Goal: Obtain resource: Download file/media

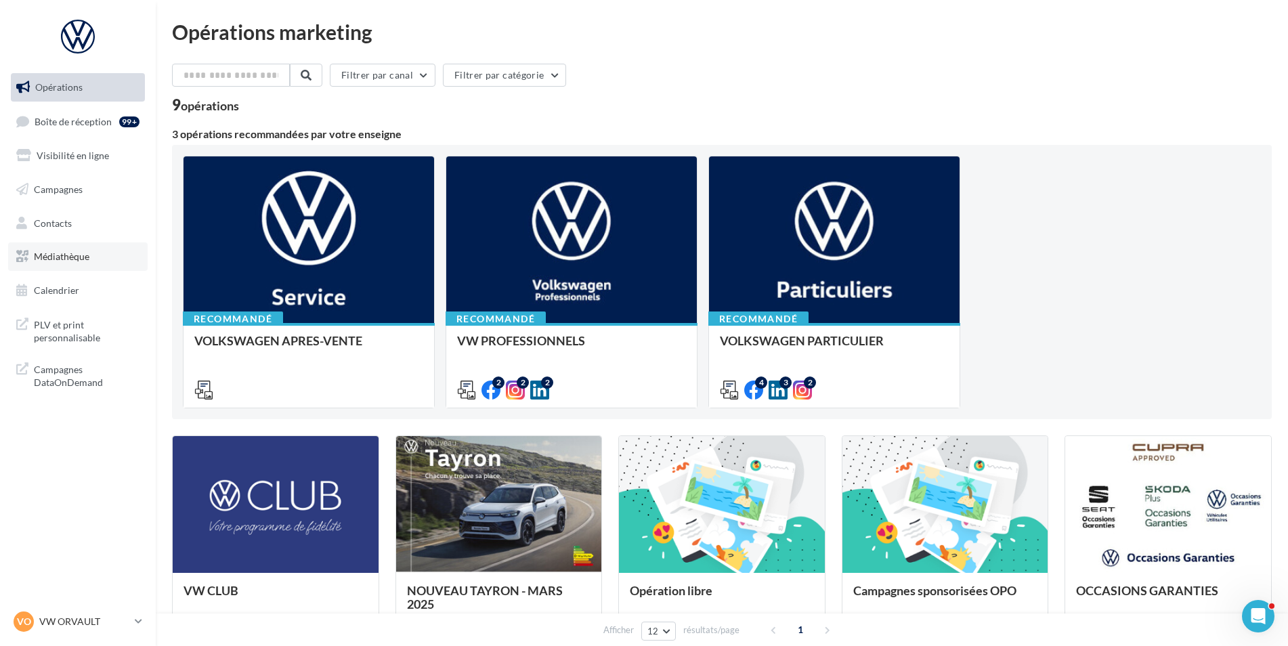
click at [52, 257] on span "Médiathèque" at bounding box center [62, 257] width 56 height 12
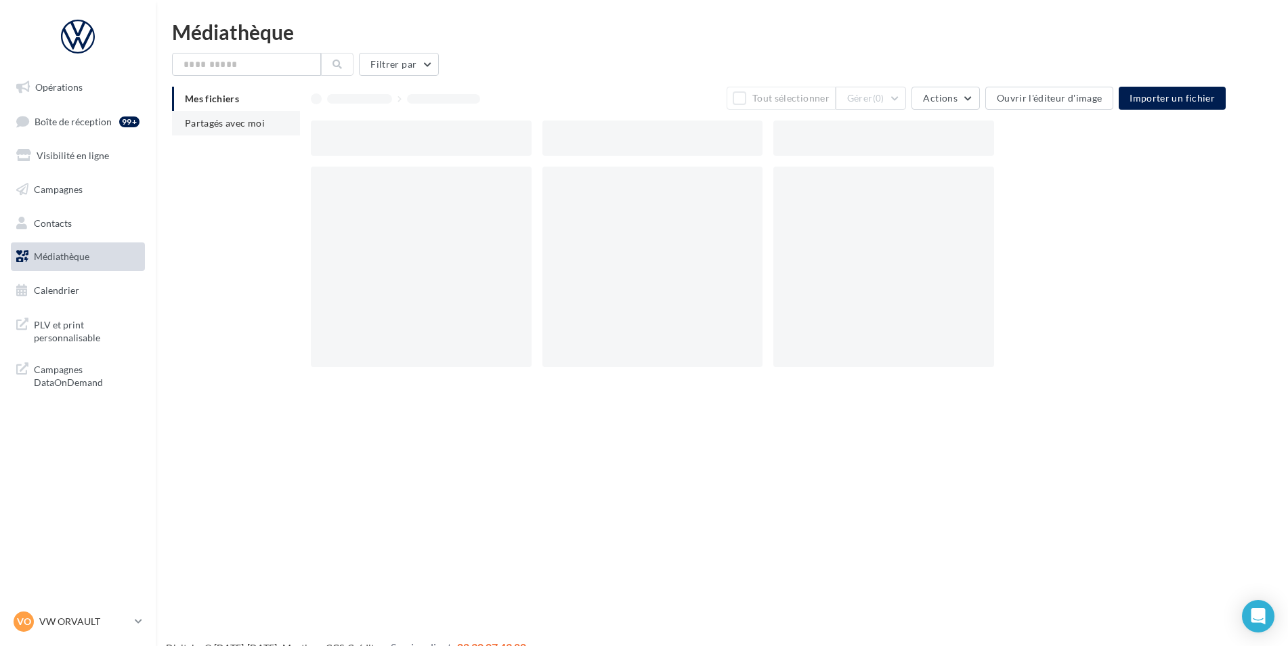
click at [213, 118] on span "Partagés avec moi" at bounding box center [225, 123] width 80 height 12
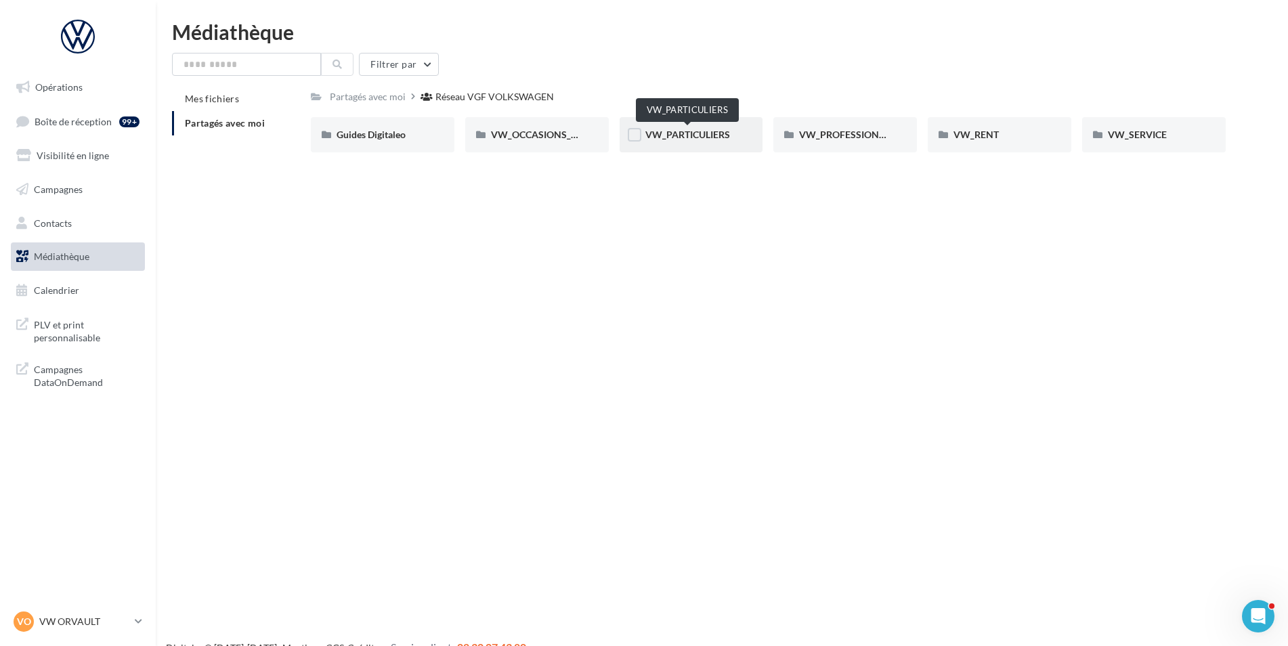
click at [695, 135] on span "VW_PARTICULIERS" at bounding box center [687, 135] width 85 height 12
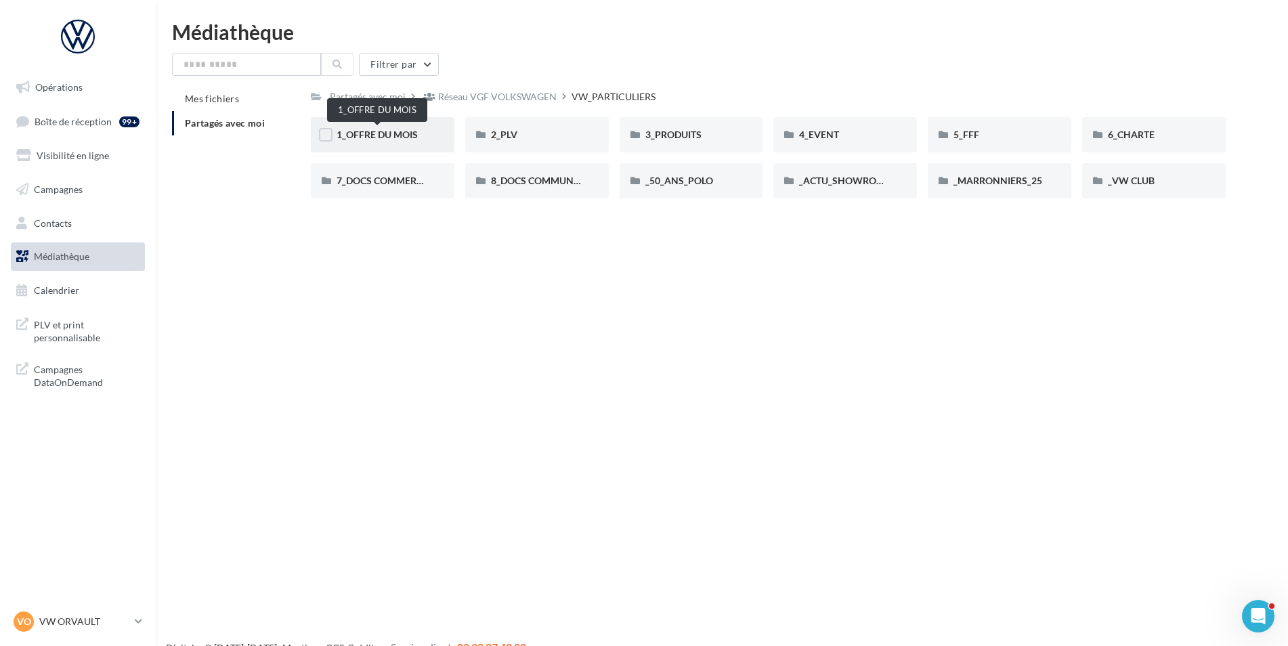
click at [372, 132] on span "1_OFFRE DU MOIS" at bounding box center [377, 135] width 81 height 12
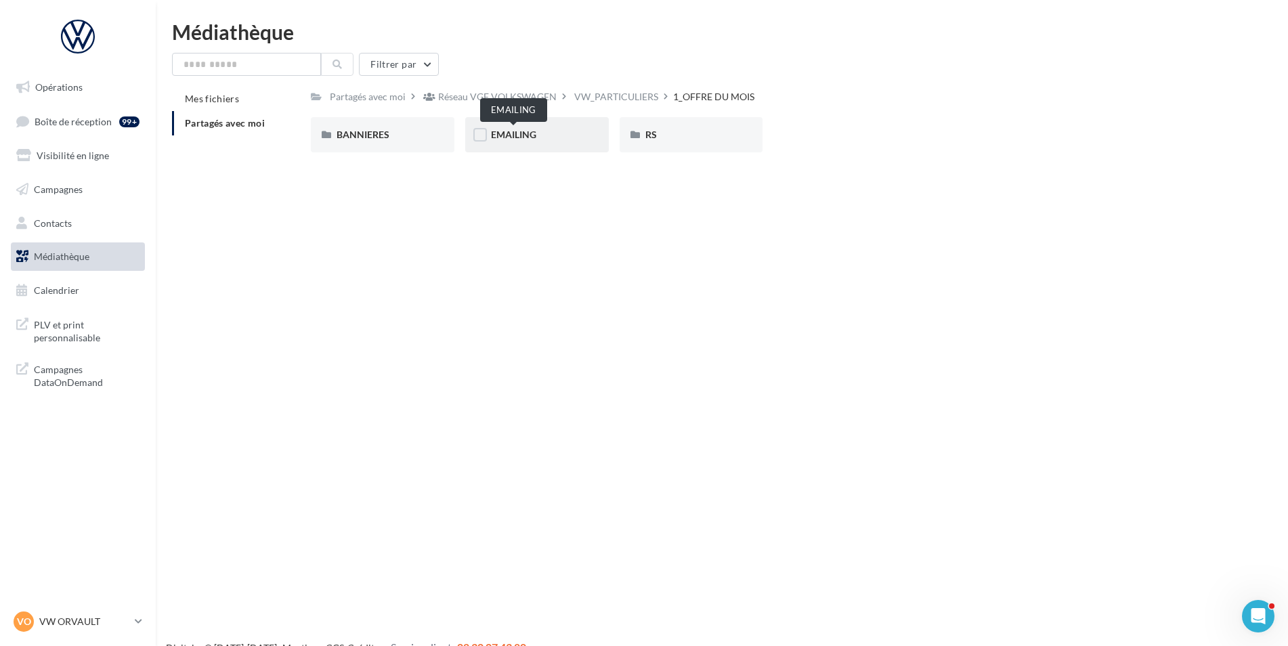
click at [506, 133] on span "EMAILING" at bounding box center [513, 135] width 45 height 12
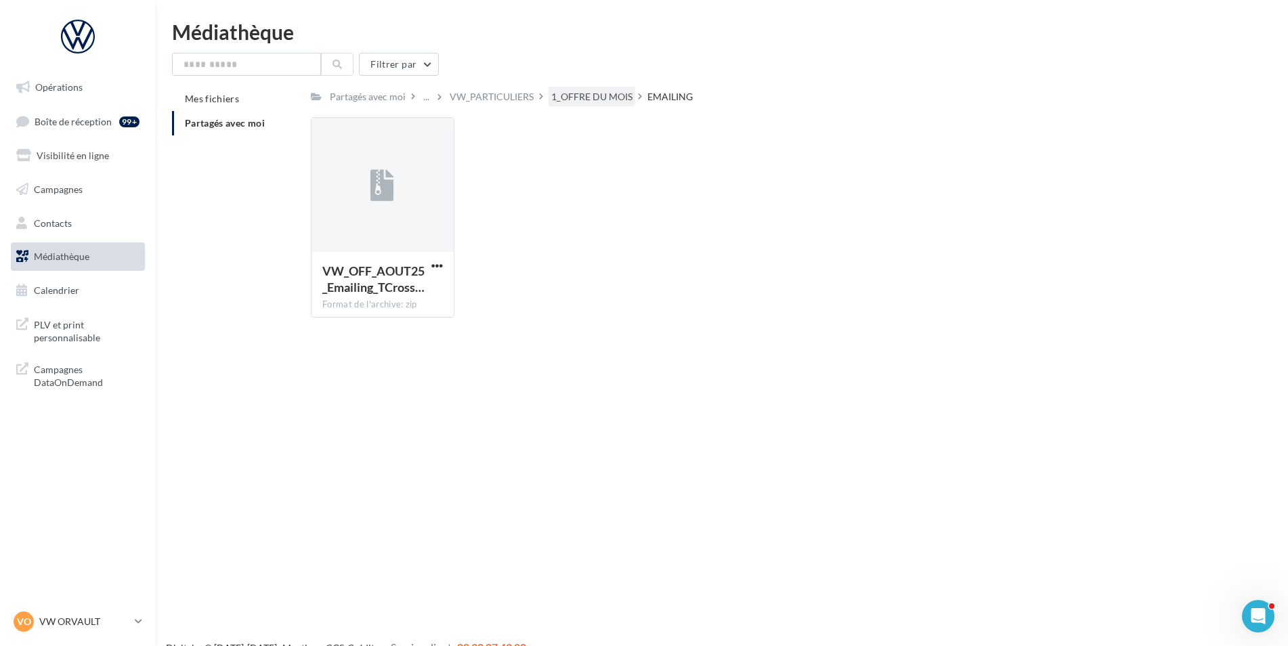
click at [585, 100] on div "1_OFFRE DU MOIS" at bounding box center [591, 97] width 81 height 14
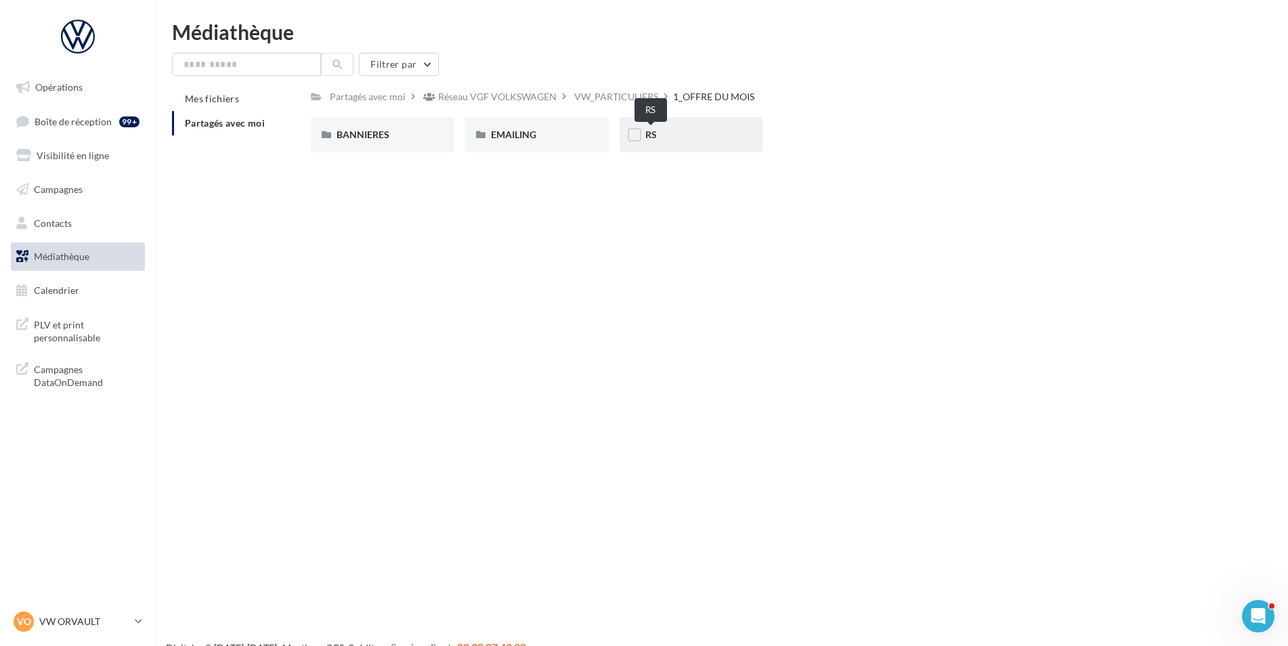
click at [647, 137] on span "RS" at bounding box center [651, 135] width 12 height 12
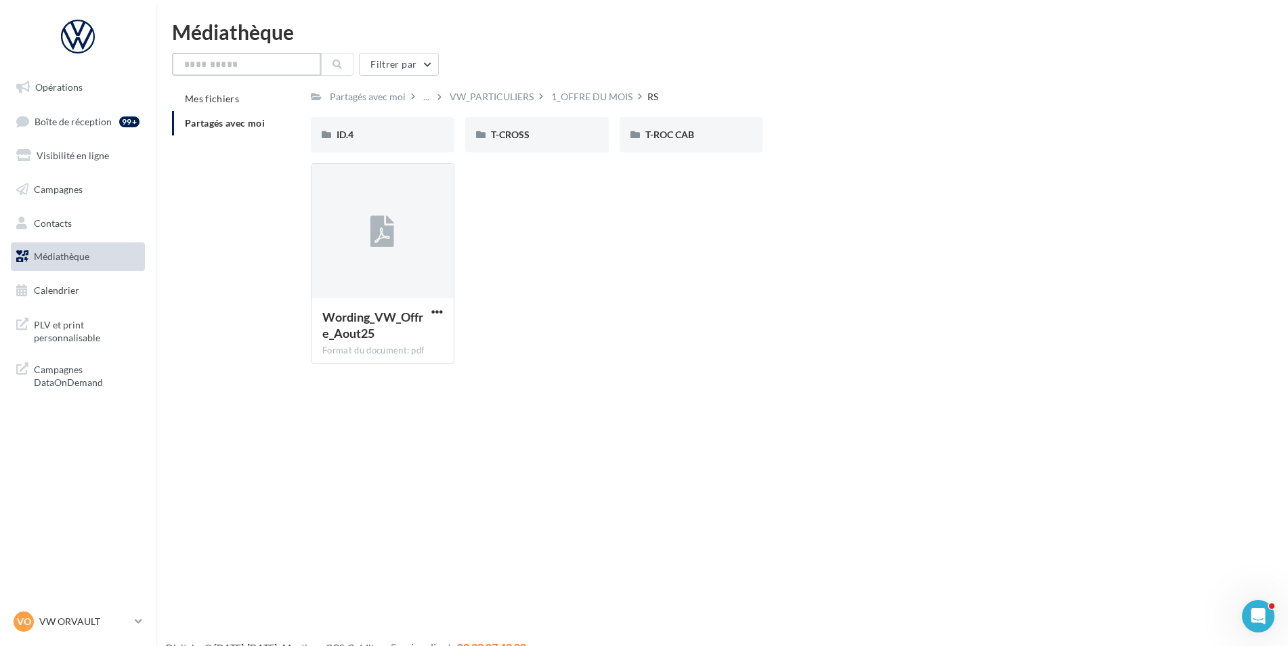
click at [238, 63] on input "text" at bounding box center [246, 64] width 149 height 23
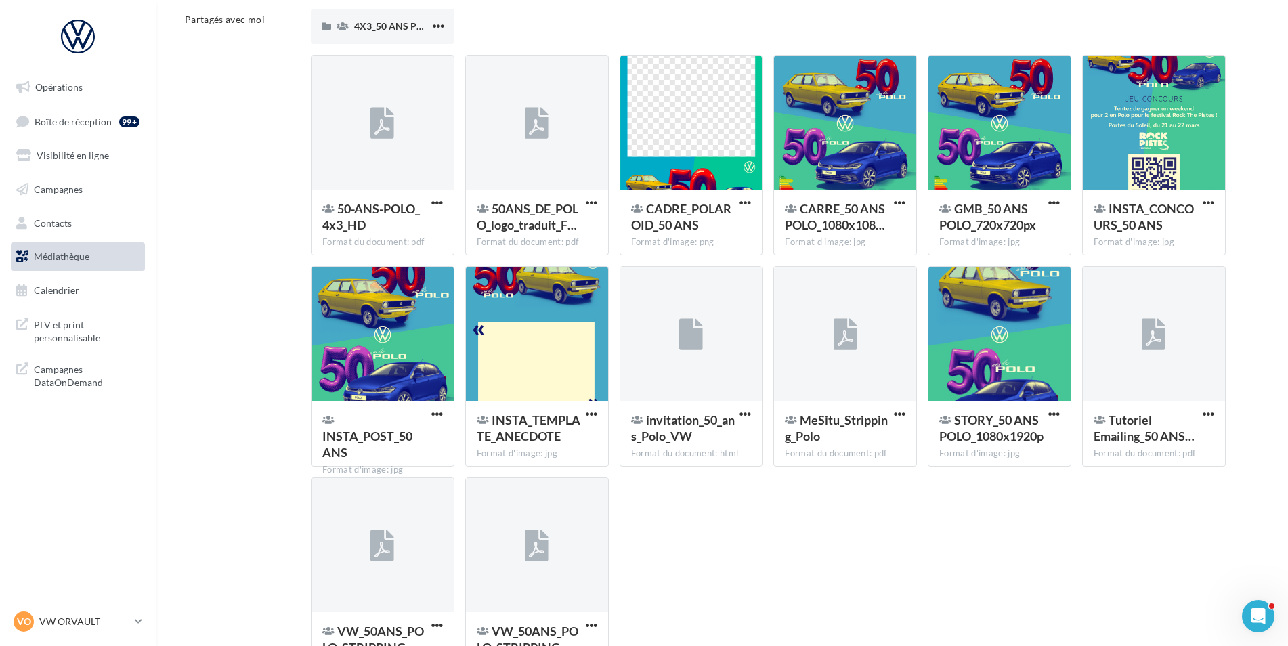
scroll to position [69, 0]
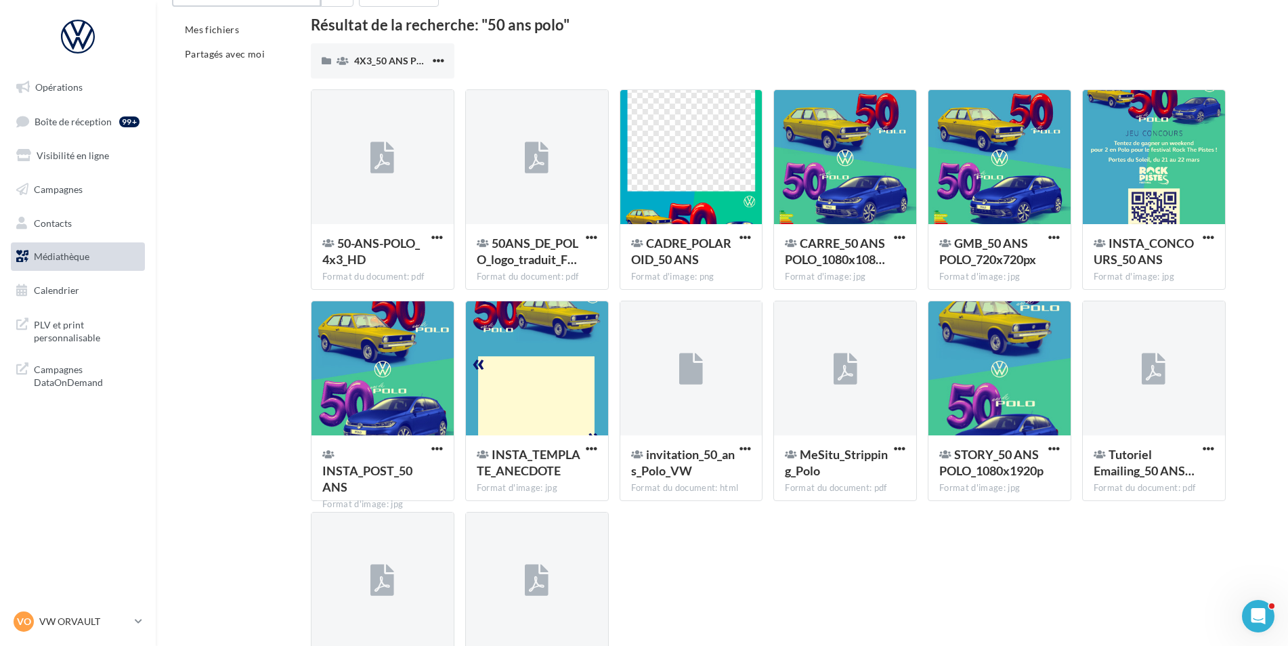
type input "**********"
click at [899, 237] on span "button" at bounding box center [900, 238] width 12 height 12
click at [824, 274] on button "Télécharger" at bounding box center [840, 264] width 135 height 35
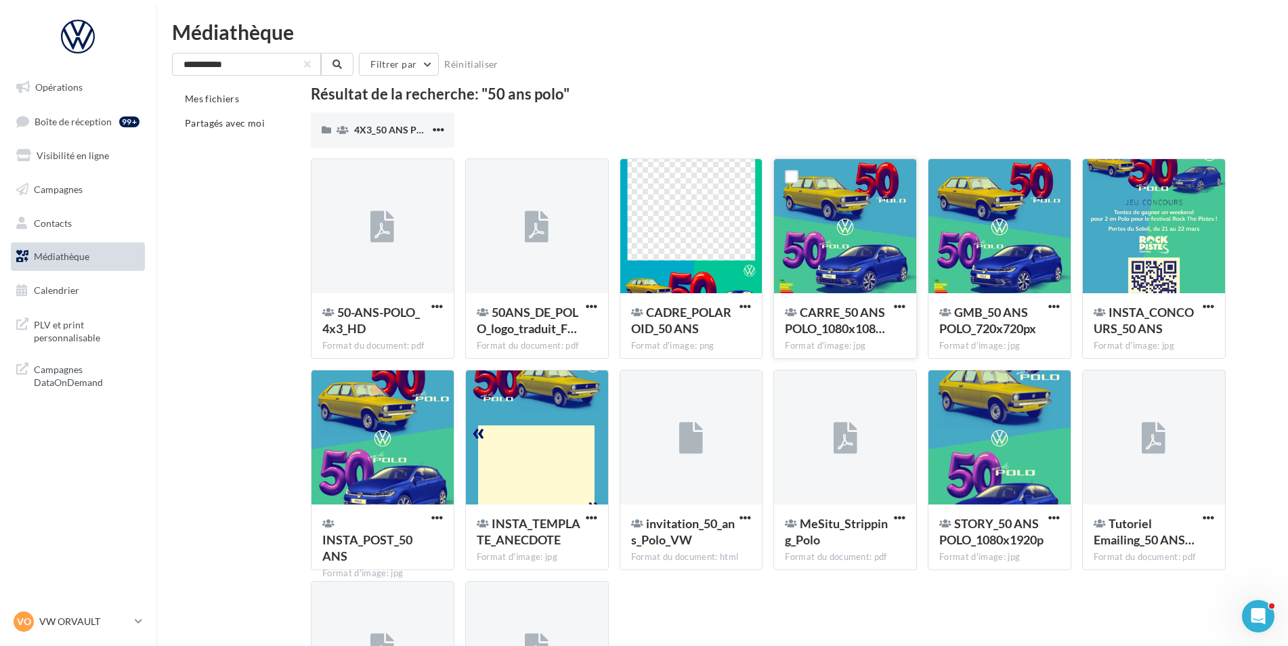
click at [61, 253] on span "Médiathèque" at bounding box center [62, 257] width 56 height 12
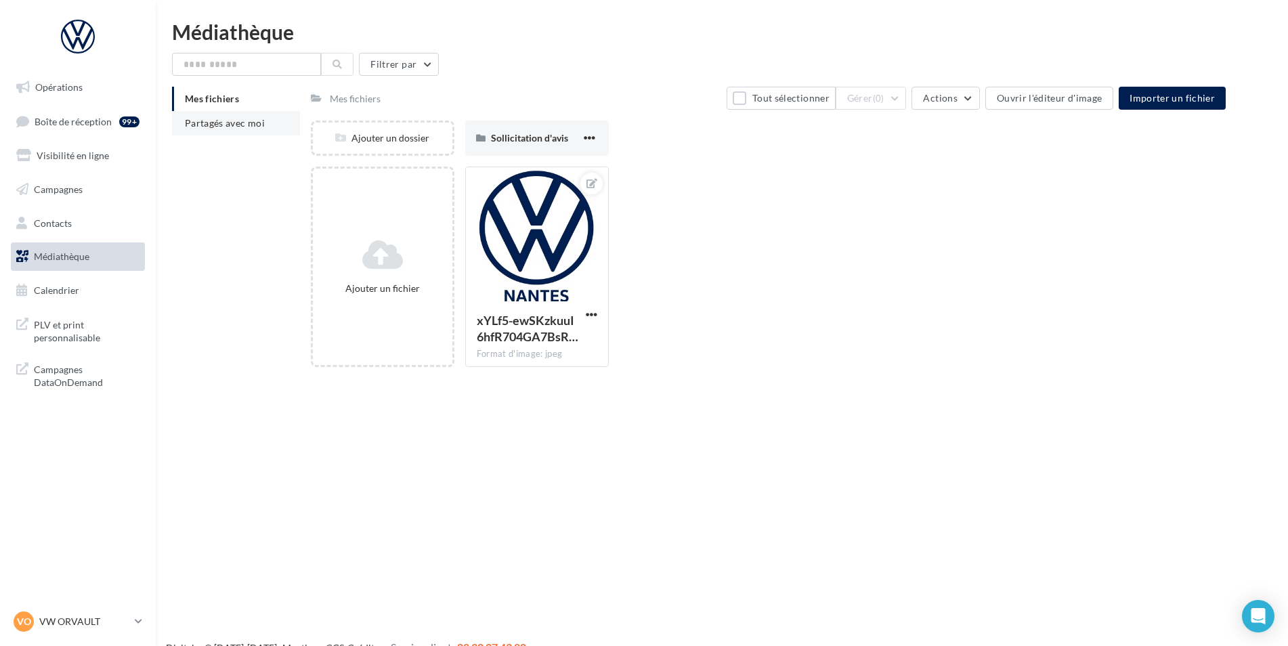
click at [232, 122] on span "Partagés avec moi" at bounding box center [225, 123] width 80 height 12
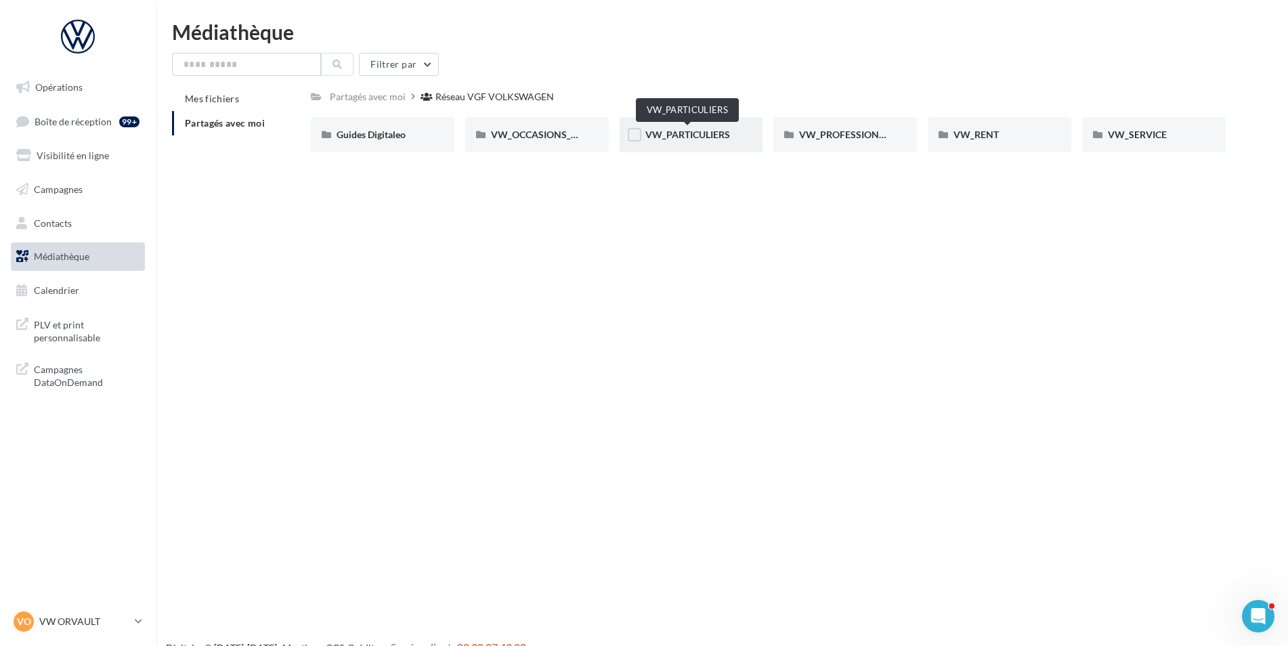
click at [694, 129] on span "VW_PARTICULIERS" at bounding box center [687, 135] width 85 height 12
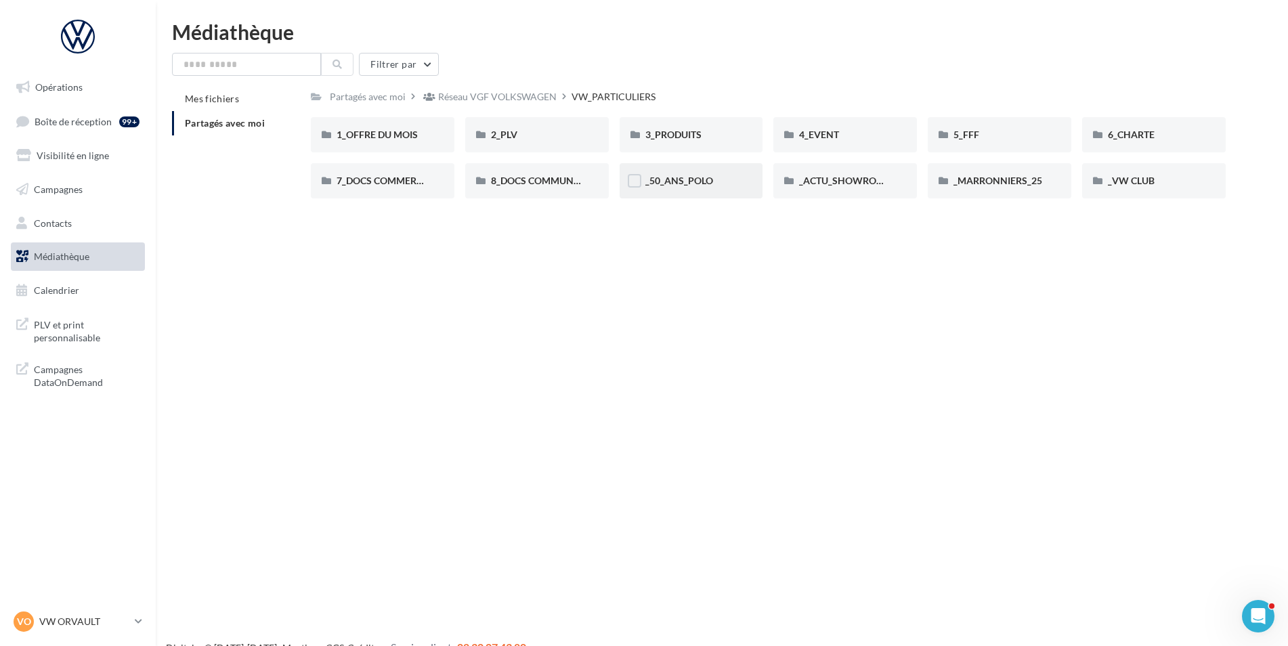
click at [670, 192] on div "_50_ANS_POLO" at bounding box center [692, 180] width 144 height 35
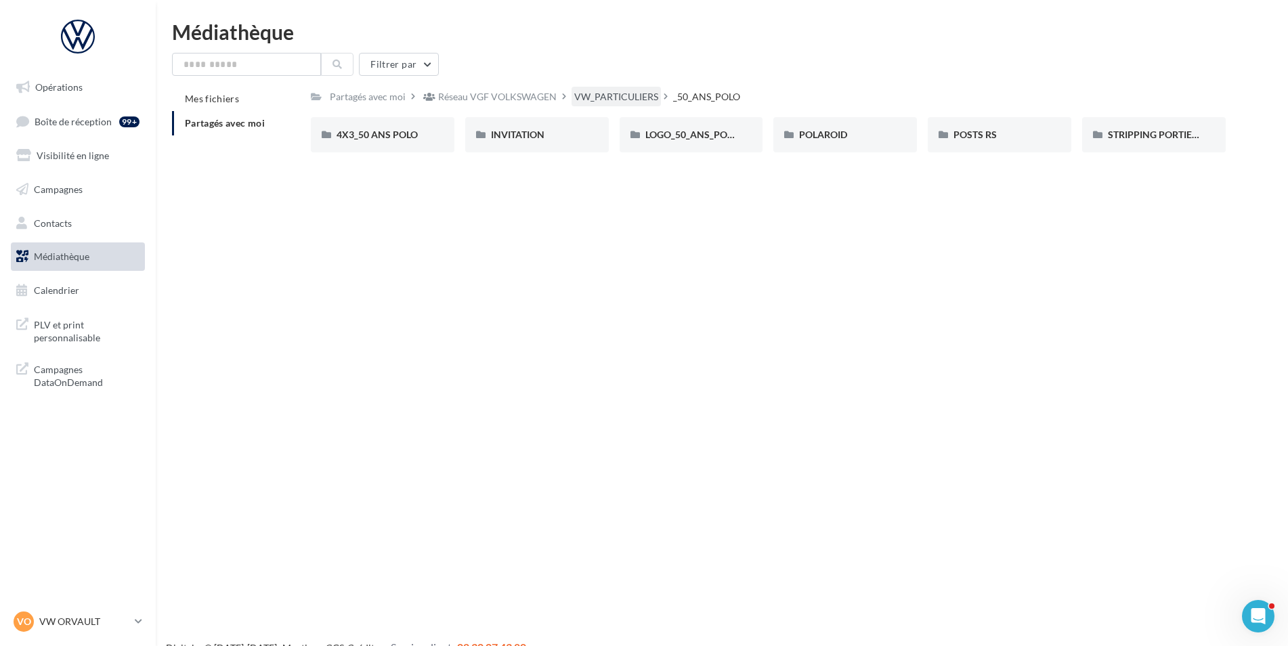
click at [612, 98] on div "VW_PARTICULIERS" at bounding box center [616, 97] width 84 height 14
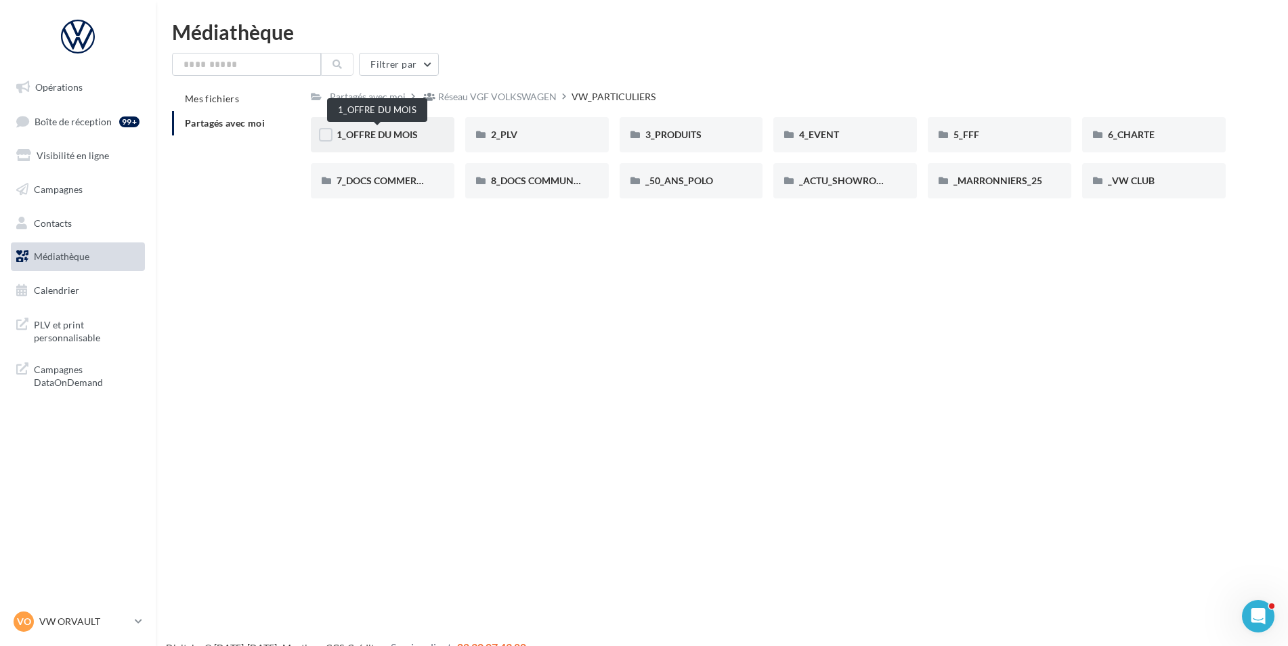
click at [397, 135] on span "1_OFFRE DU MOIS" at bounding box center [377, 135] width 81 height 12
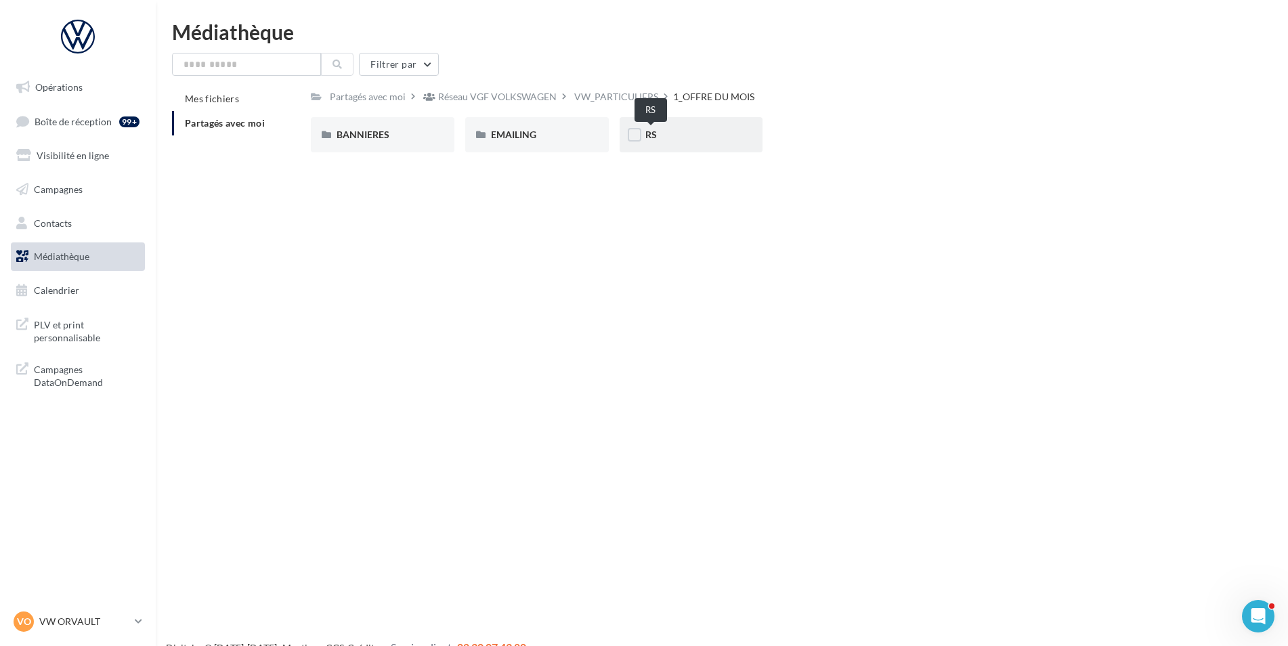
click at [650, 131] on span "RS" at bounding box center [651, 135] width 12 height 12
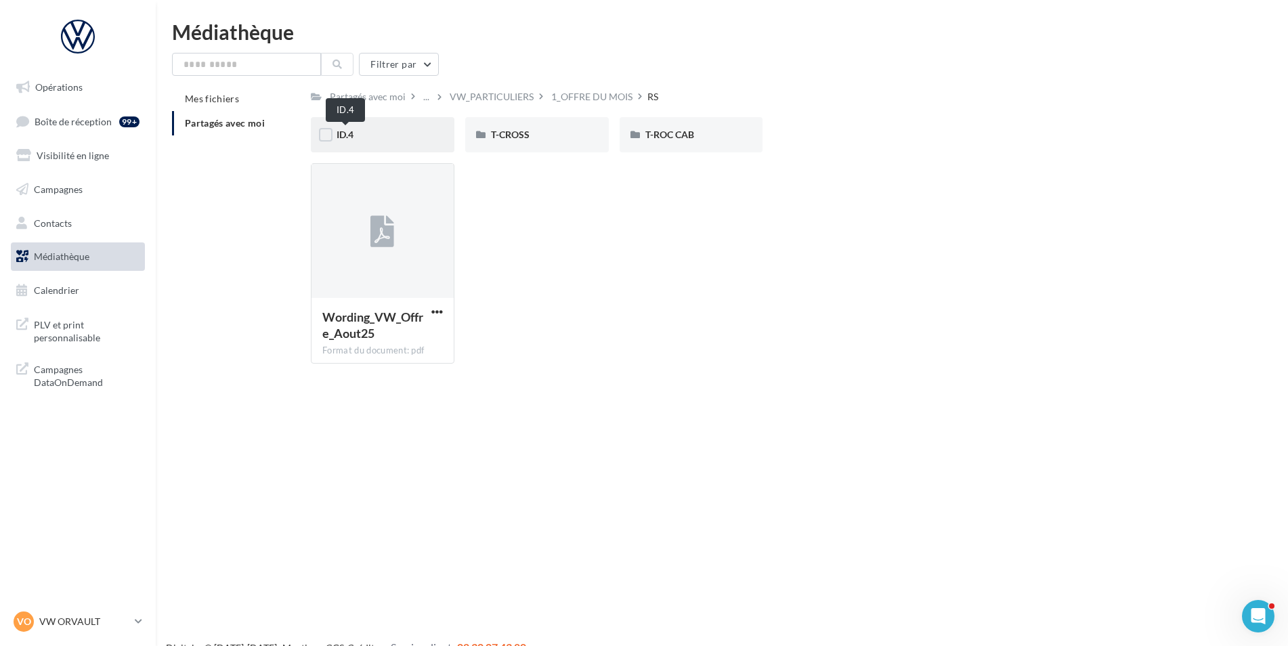
click at [345, 137] on span "ID.4" at bounding box center [345, 135] width 17 height 12
